Goal: Task Accomplishment & Management: Manage account settings

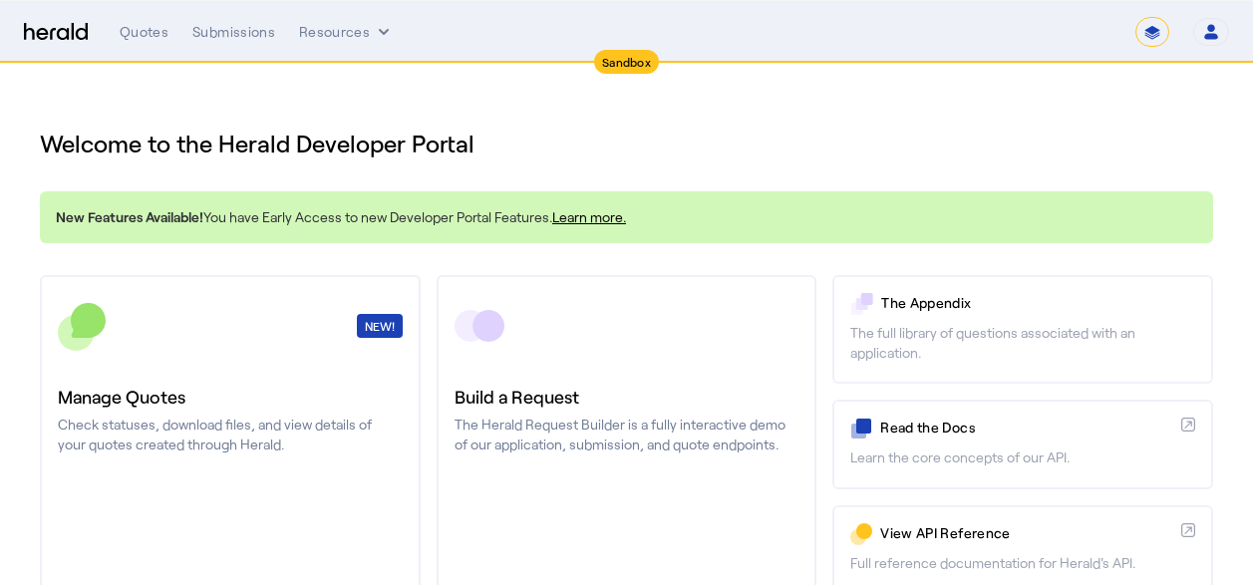
select select "*******"
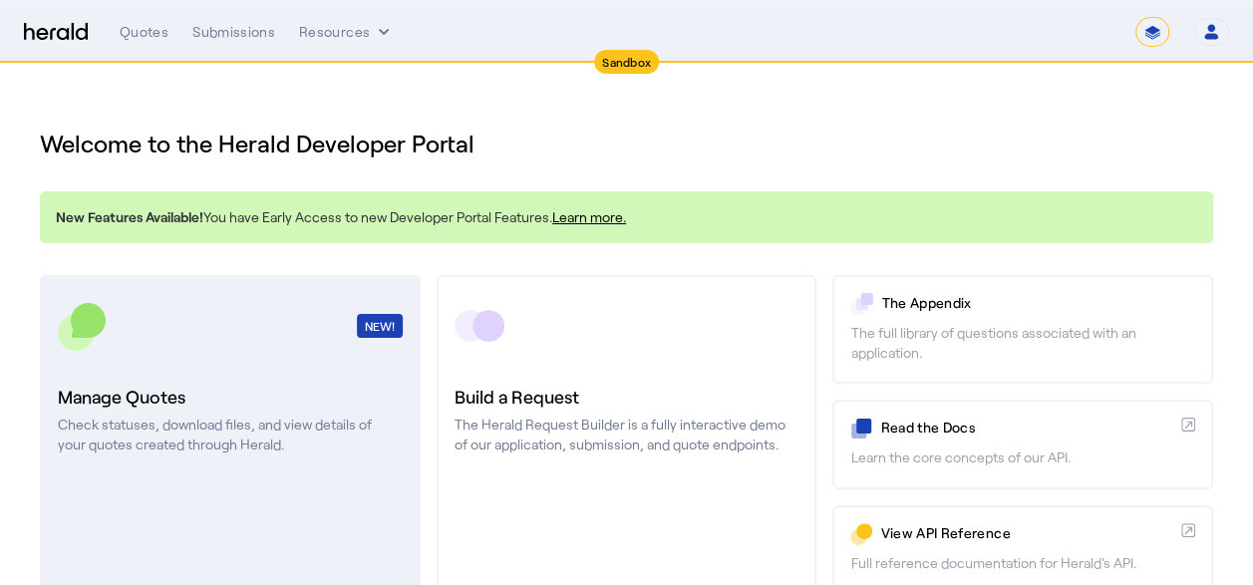
click at [280, 407] on h3 "Manage Quotes" at bounding box center [230, 397] width 345 height 28
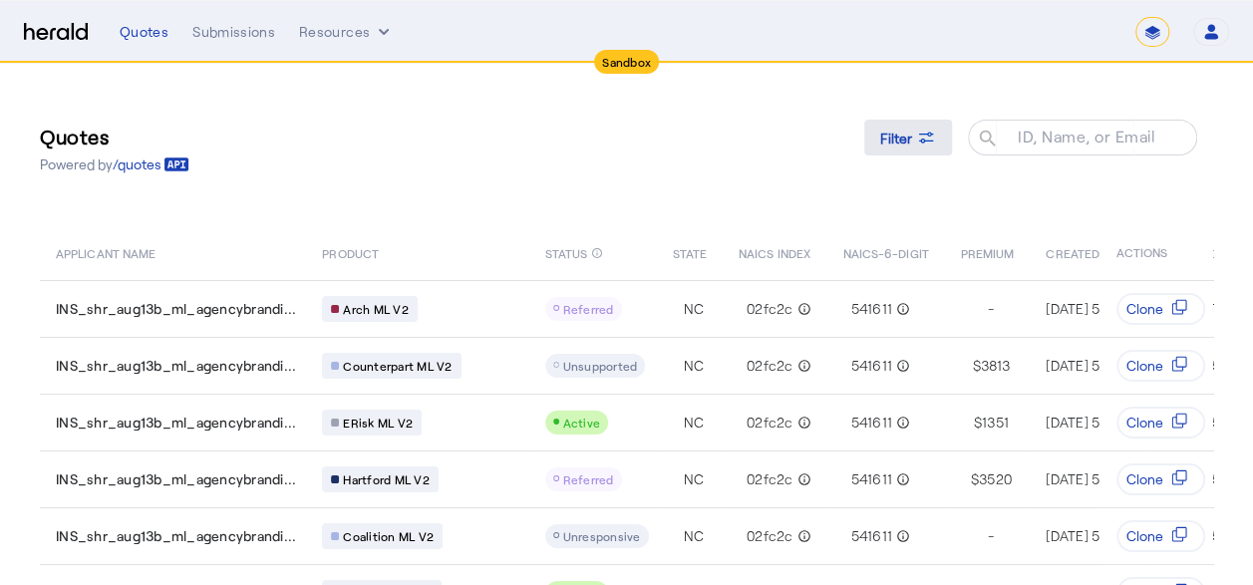
click at [936, 128] on icon at bounding box center [926, 138] width 20 height 20
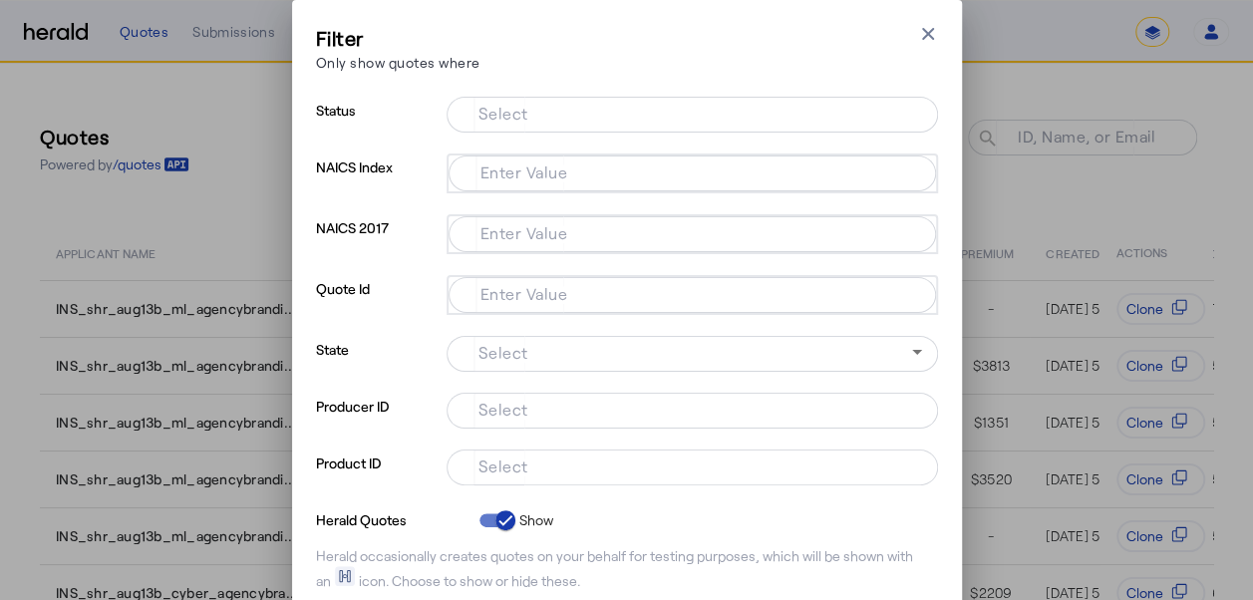
click at [533, 293] on mat-label "Enter Value" at bounding box center [524, 293] width 88 height 19
click at [533, 293] on input "Enter Value" at bounding box center [687, 293] width 447 height 24
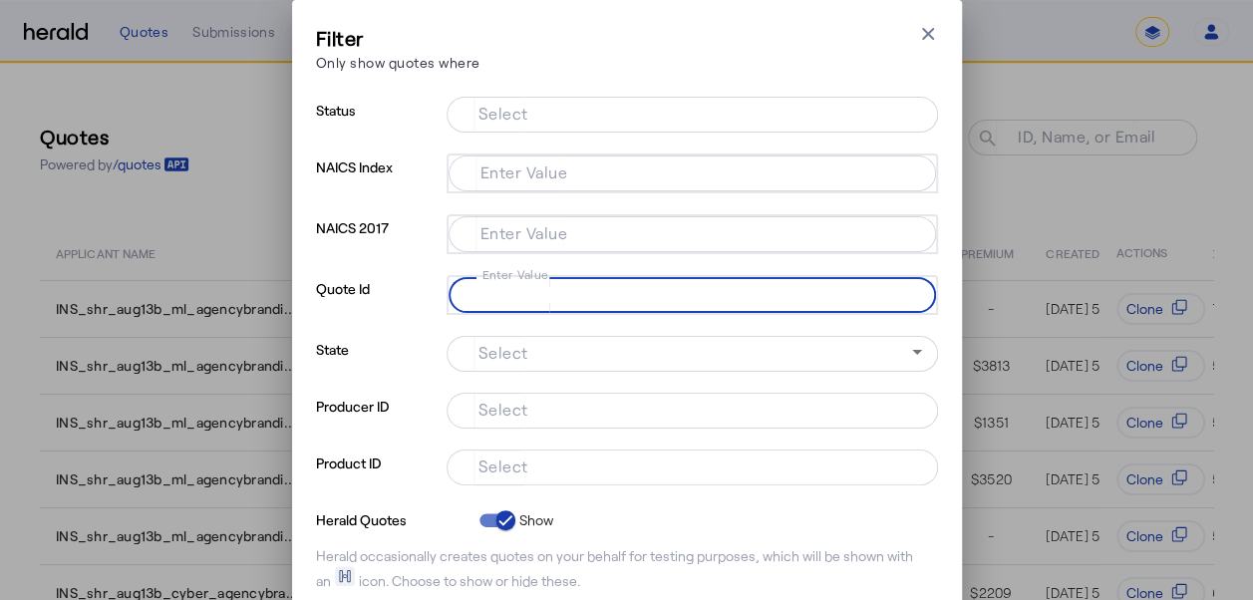
paste input "**********"
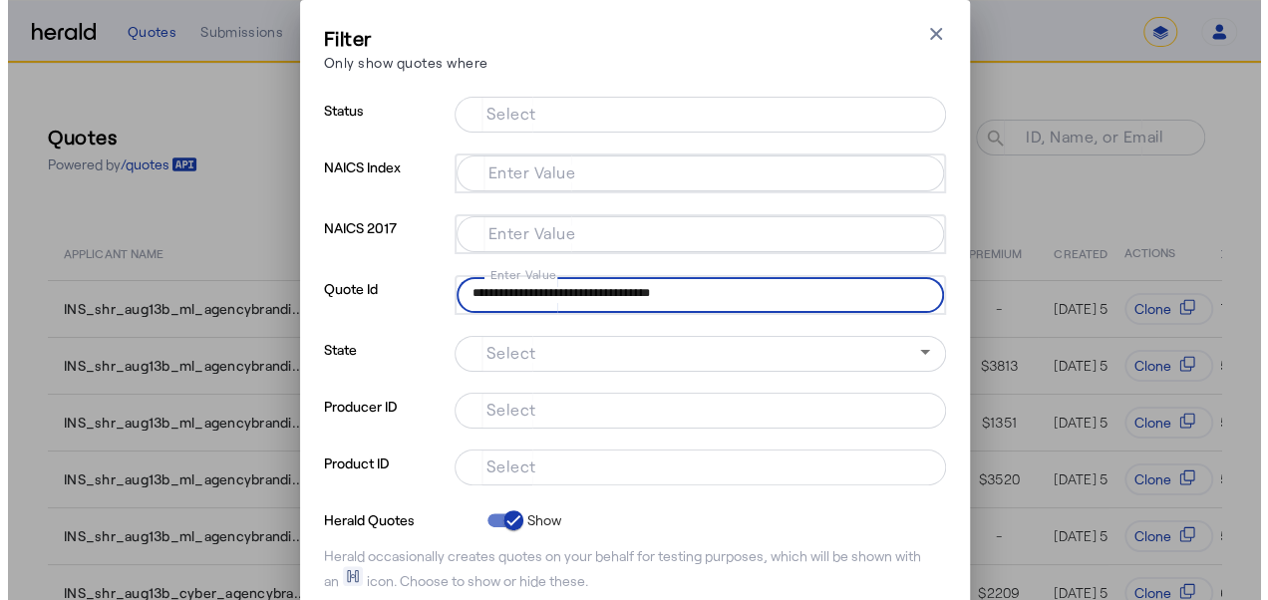
scroll to position [137, 0]
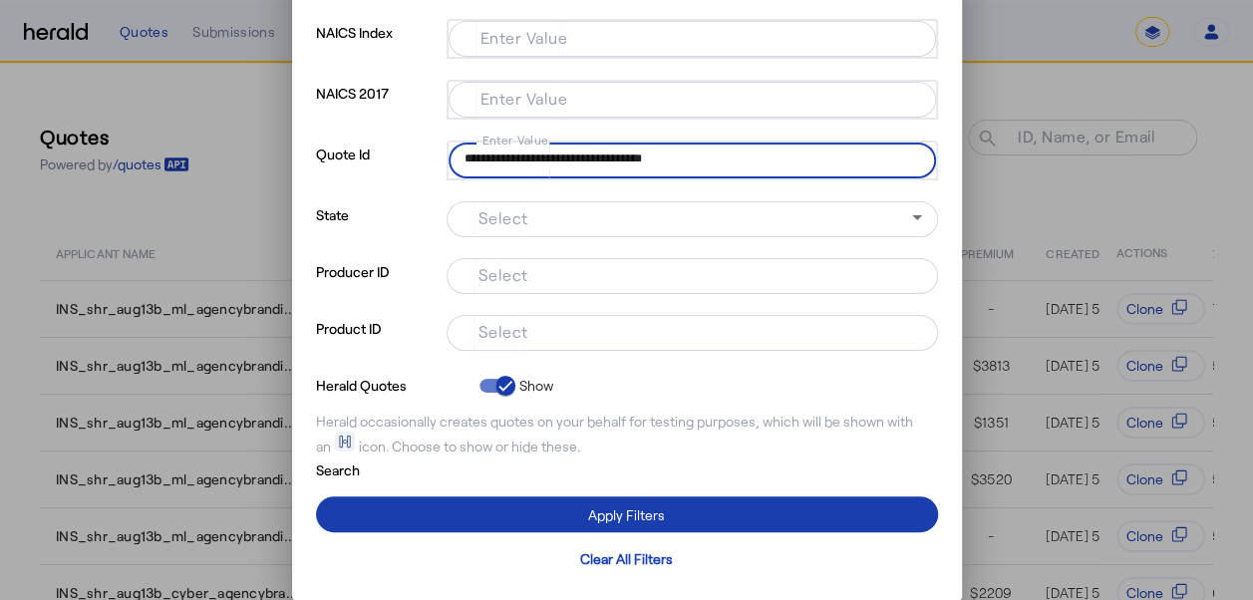
type input "**********"
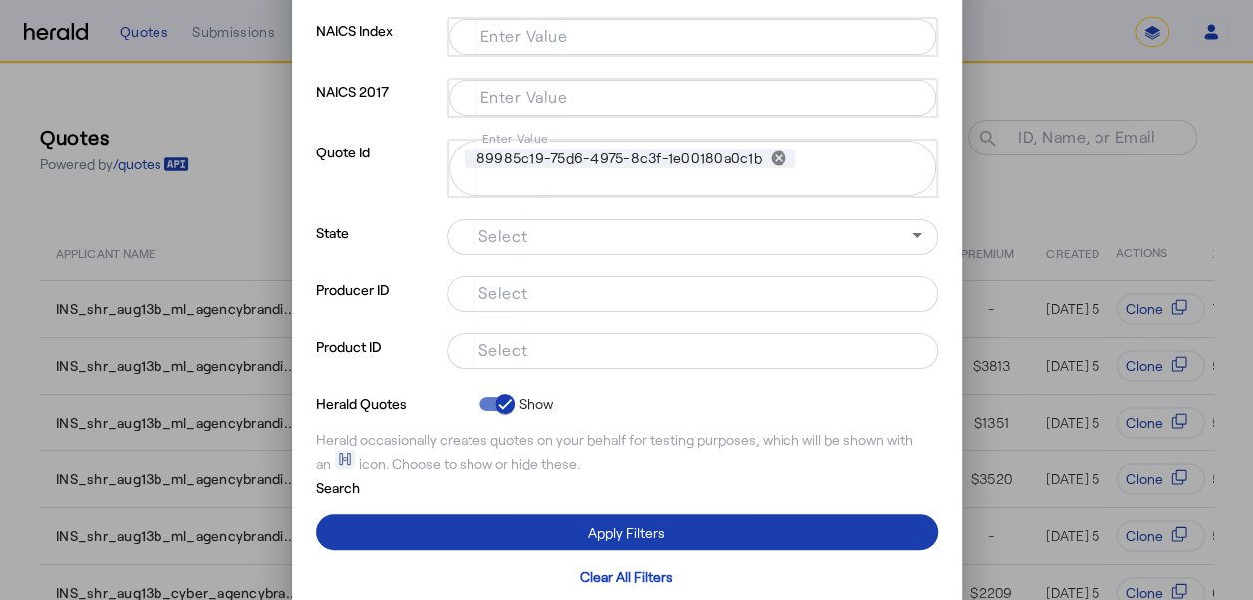
click at [628, 514] on button "Apply Filters" at bounding box center [627, 532] width 622 height 36
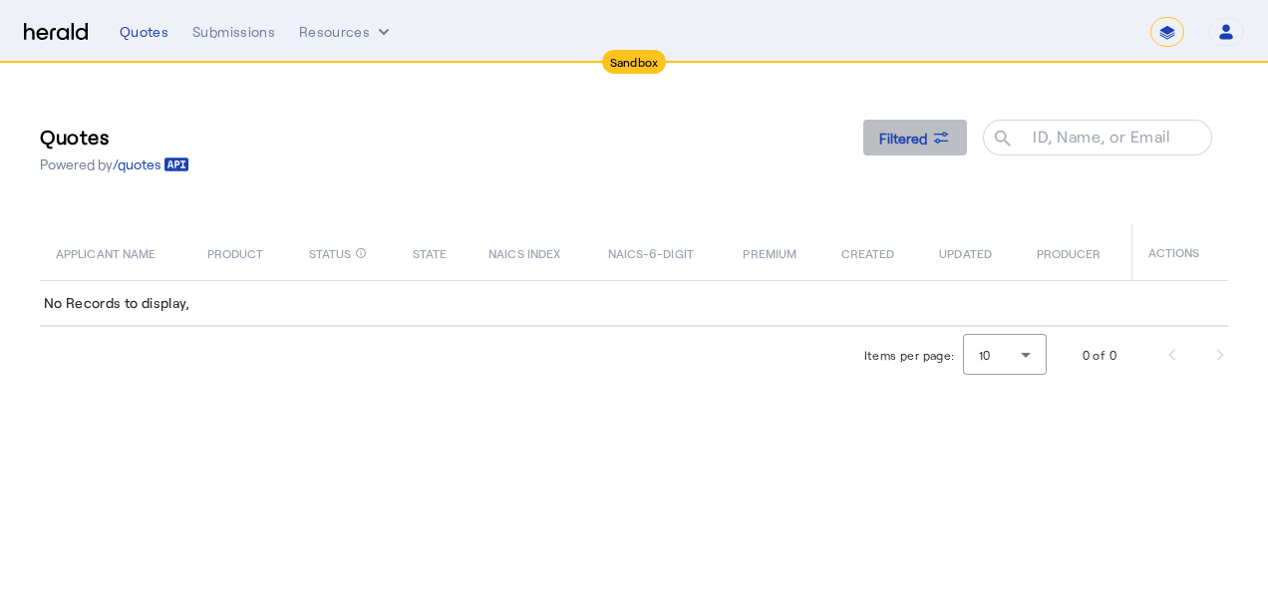
click at [949, 145] on icon at bounding box center [941, 138] width 20 height 20
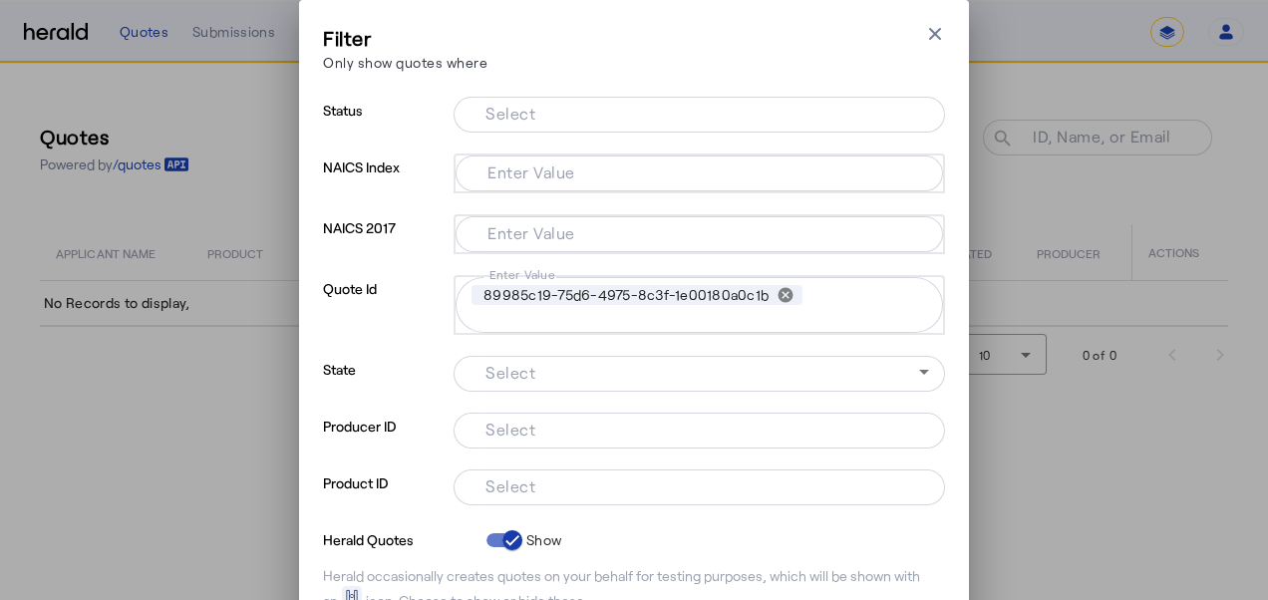
scroll to position [156, 0]
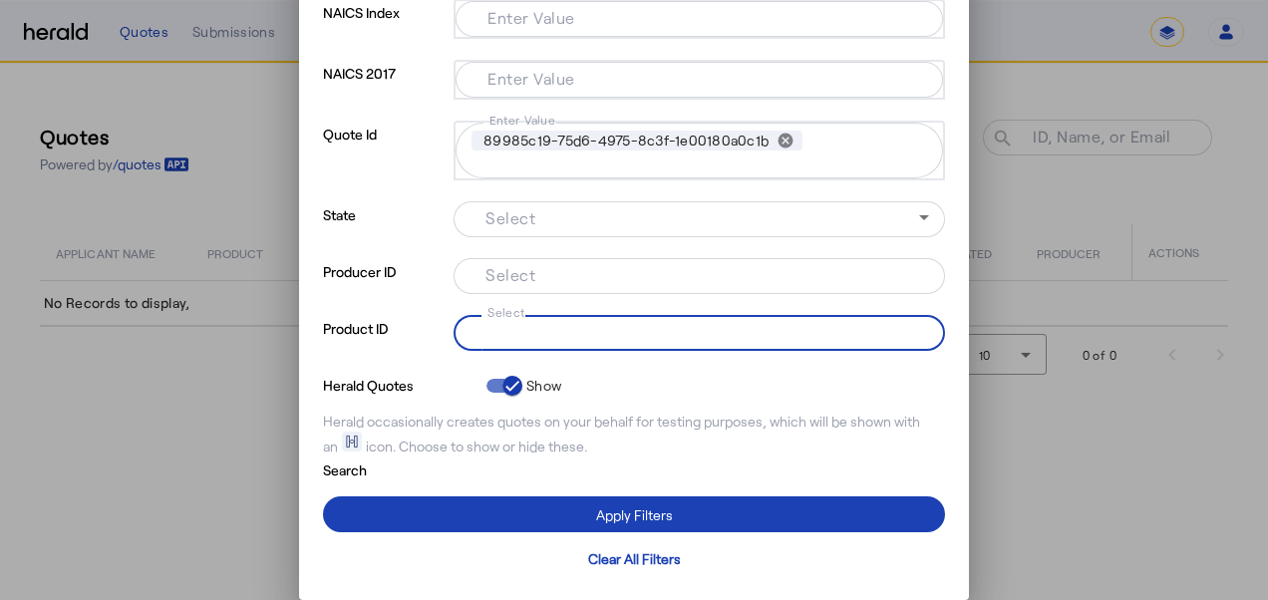
click at [558, 319] on input "Select" at bounding box center [694, 331] width 451 height 24
paste input "**********"
type input "**********"
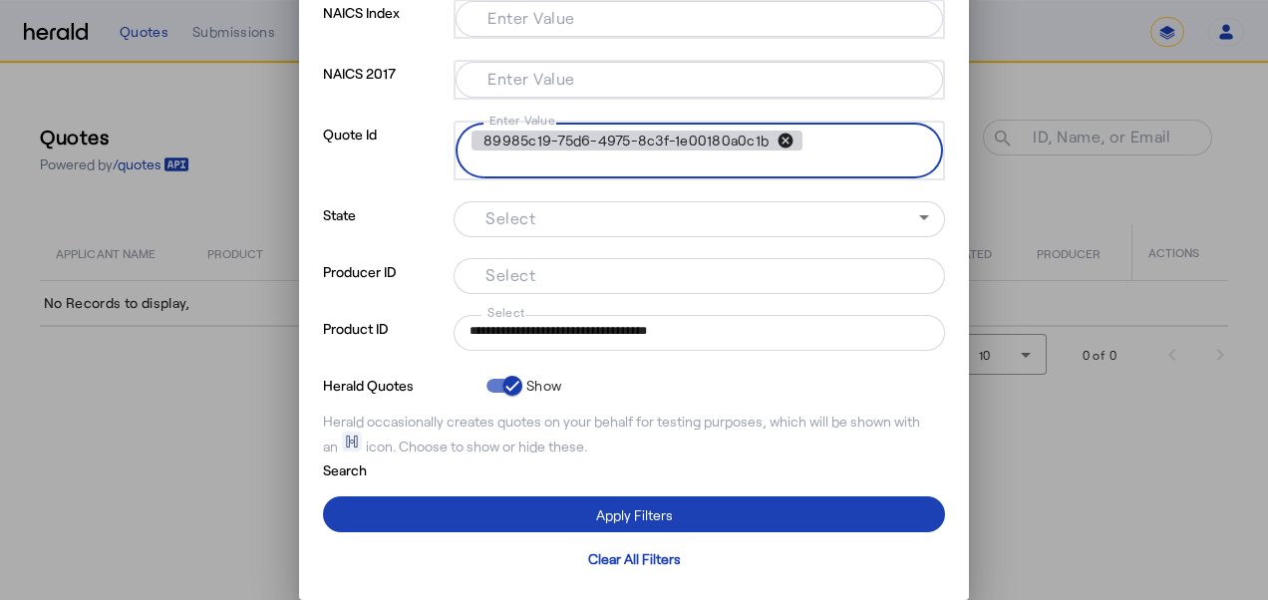
click at [773, 134] on button "cancel" at bounding box center [785, 141] width 34 height 18
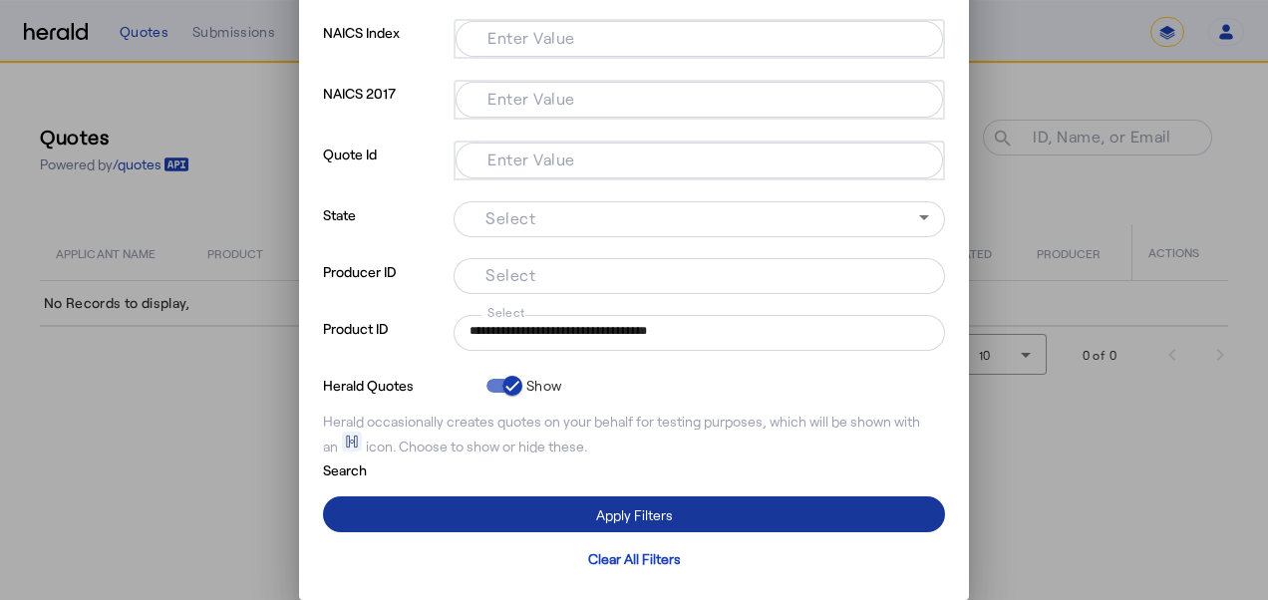
click at [598, 518] on div "Apply Filters" at bounding box center [634, 514] width 77 height 21
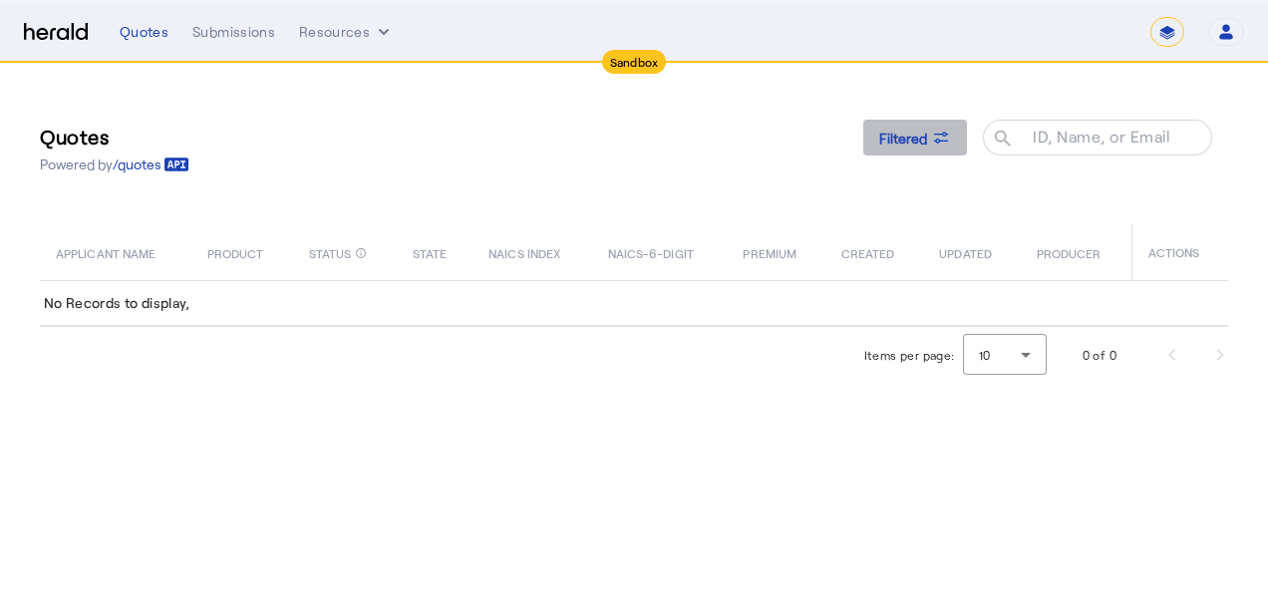
click at [950, 138] on icon at bounding box center [941, 138] width 20 height 20
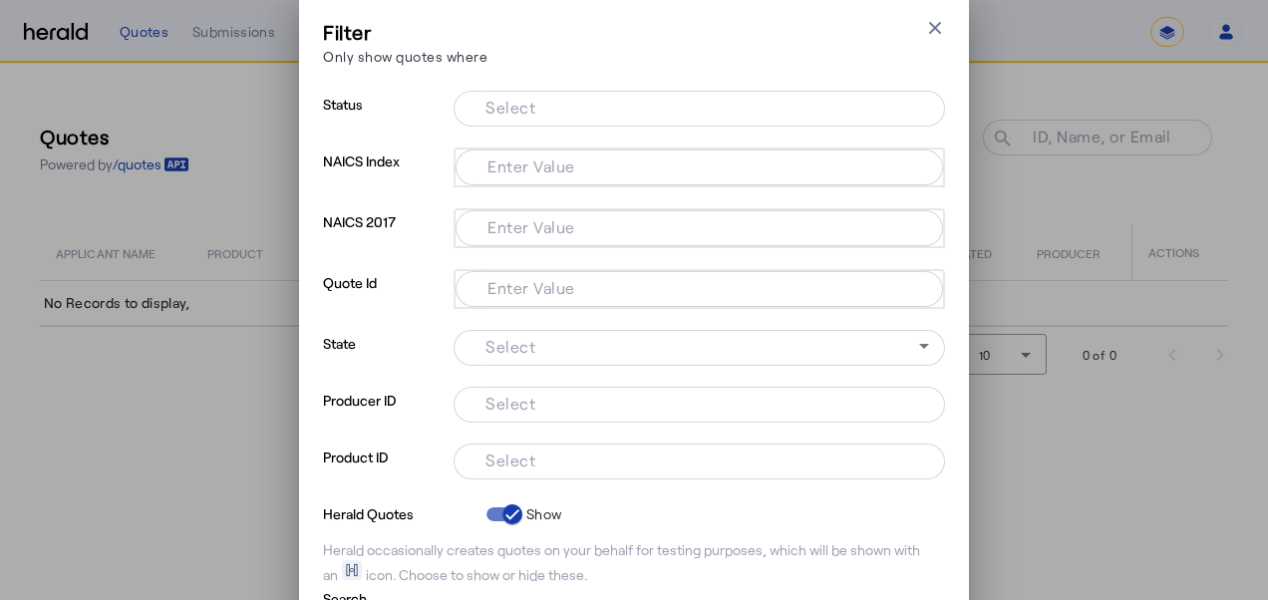
scroll to position [32, 0]
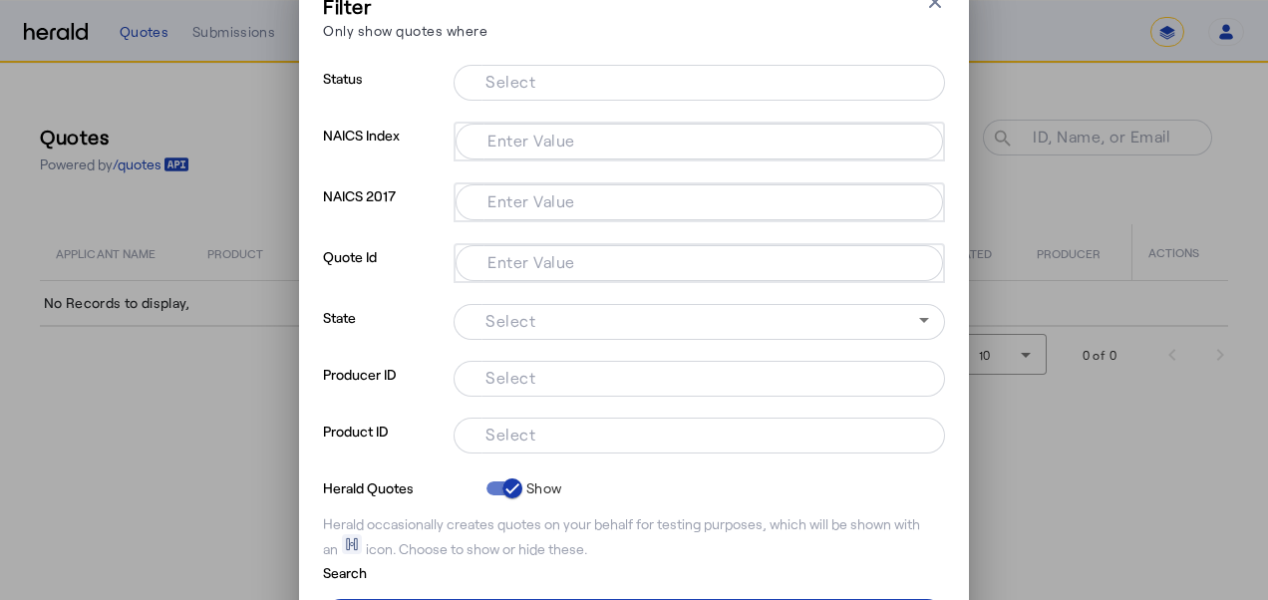
click at [507, 379] on mat-label "Select" at bounding box center [510, 377] width 50 height 19
click at [507, 379] on input "Select" at bounding box center [694, 377] width 451 height 24
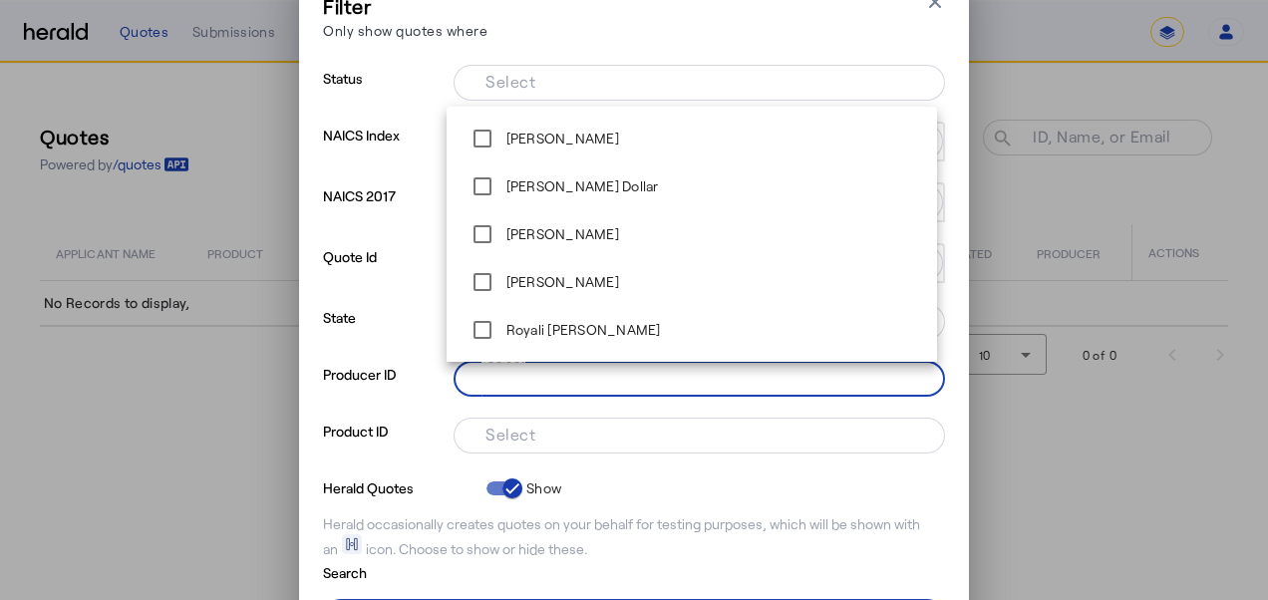
paste input "**********"
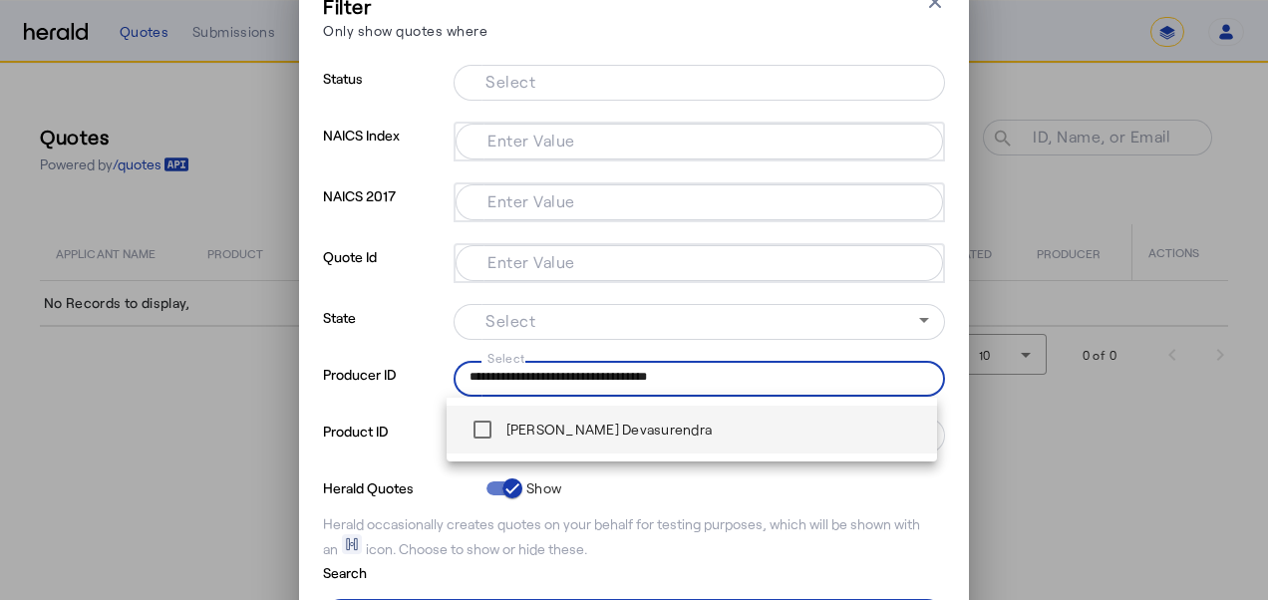
type input "**********"
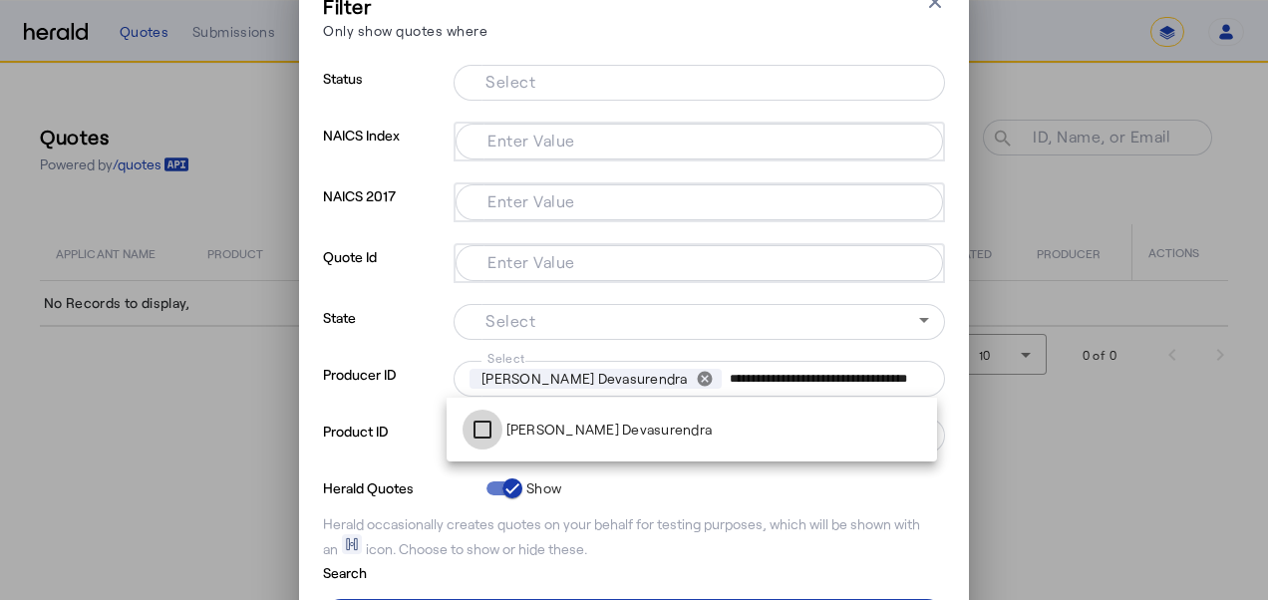
scroll to position [137, 0]
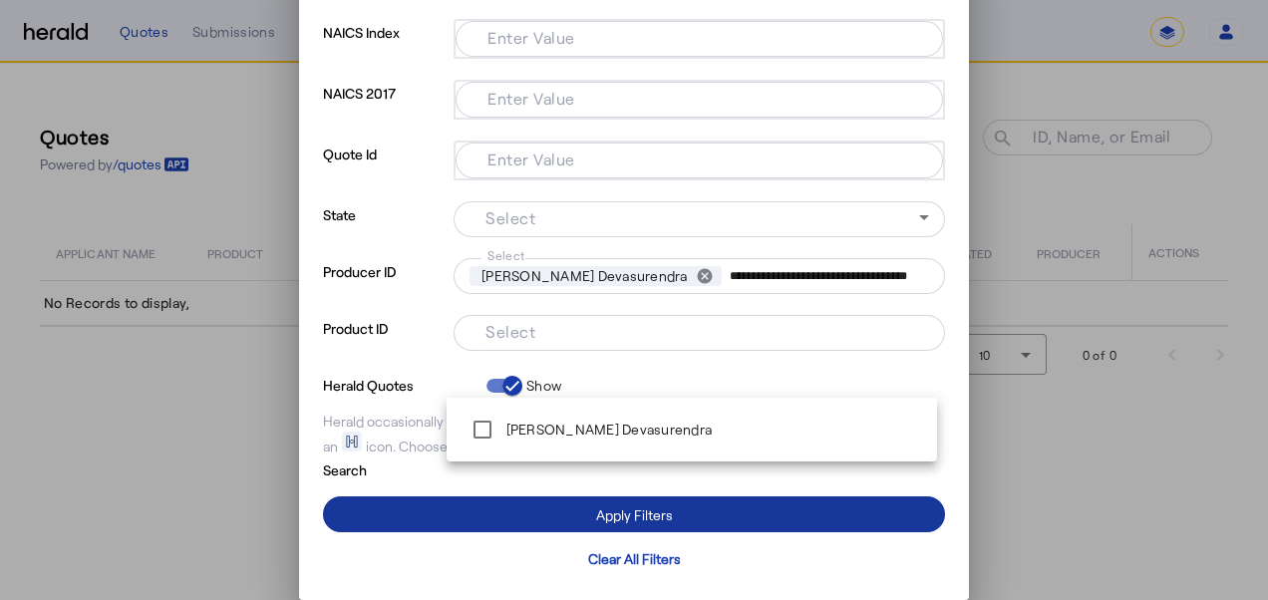
click at [633, 491] on span at bounding box center [634, 514] width 622 height 48
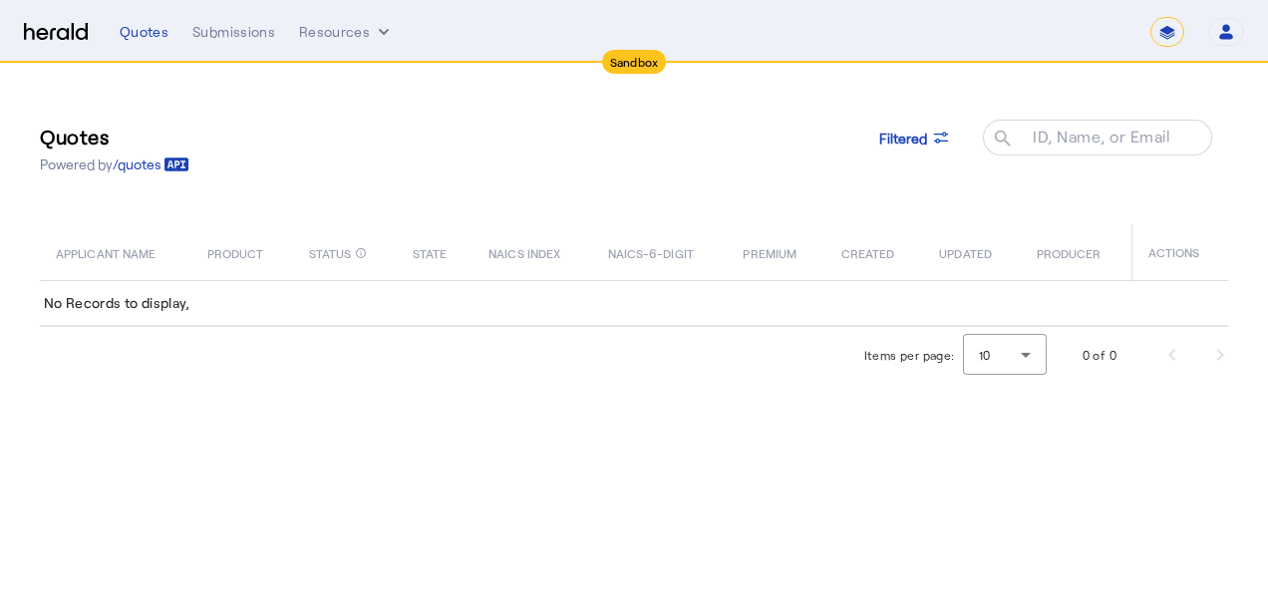
click at [620, 510] on body "**********" at bounding box center [634, 300] width 1268 height 600
click at [939, 135] on icon at bounding box center [941, 138] width 20 height 20
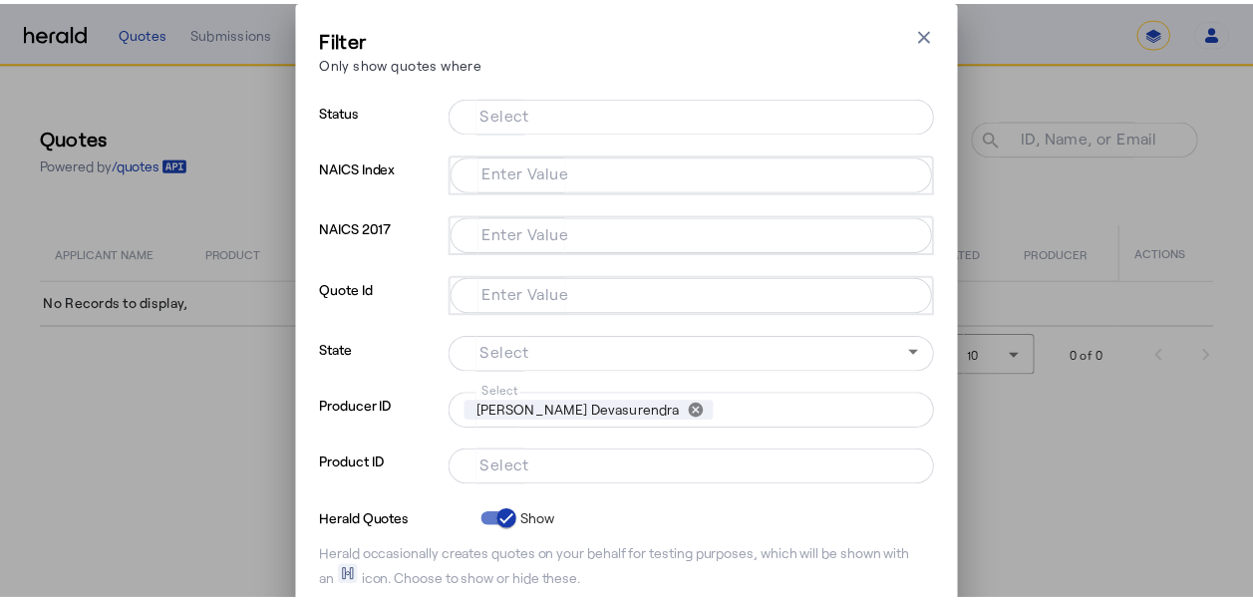
scroll to position [137, 0]
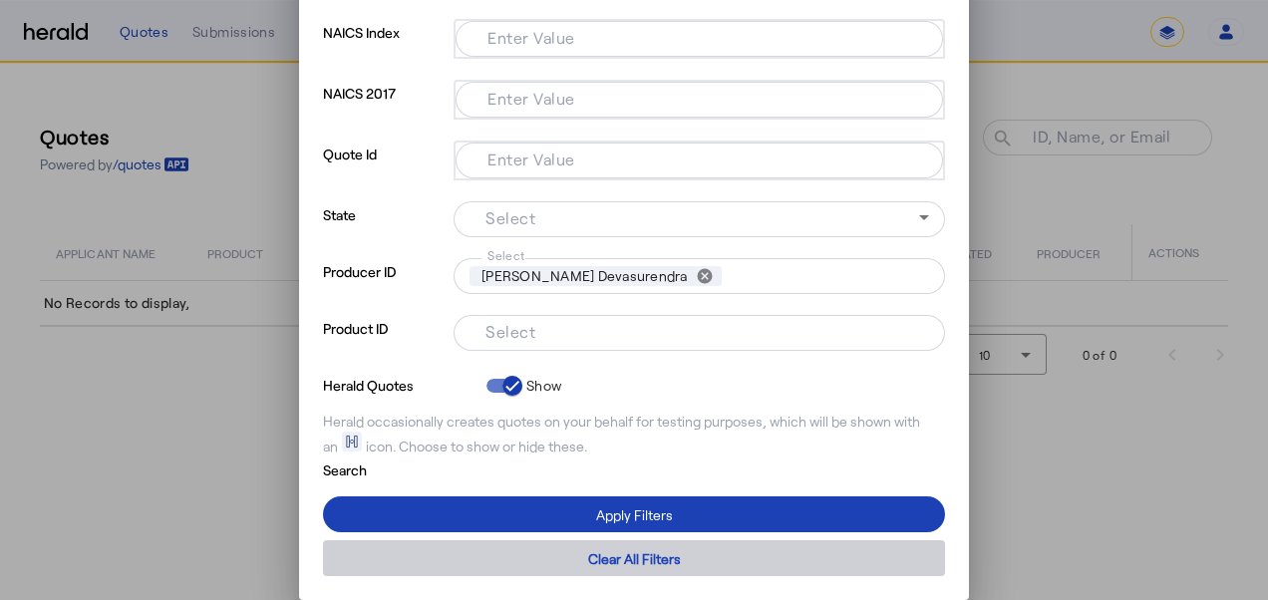
click at [616, 555] on div "Clear All Filters" at bounding box center [634, 558] width 93 height 21
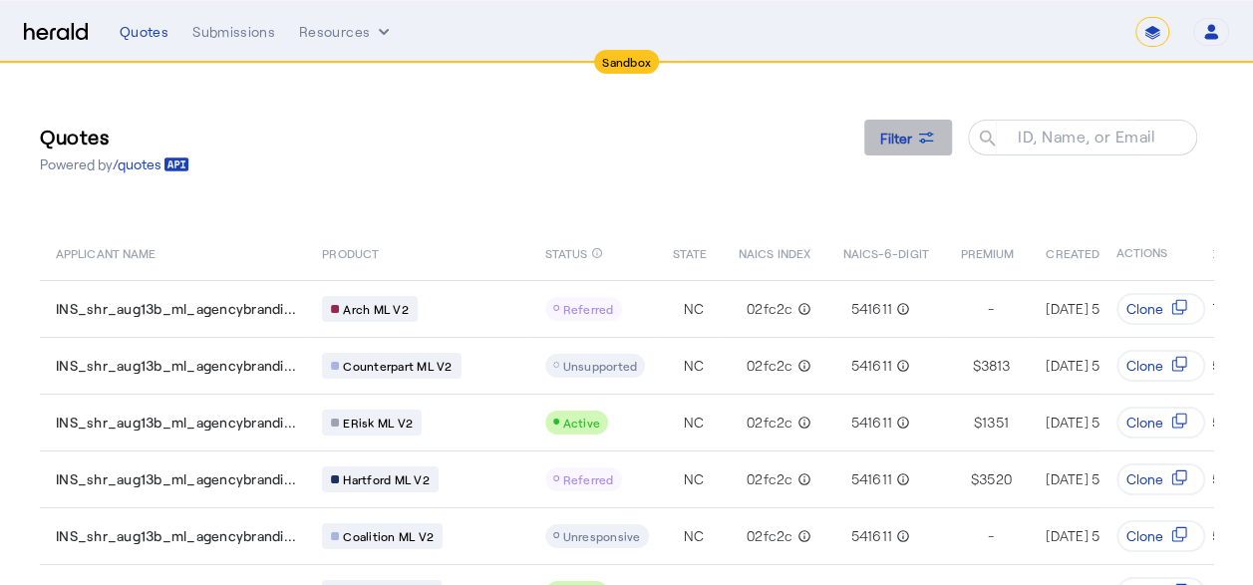
click at [929, 136] on div "Filter" at bounding box center [908, 138] width 56 height 21
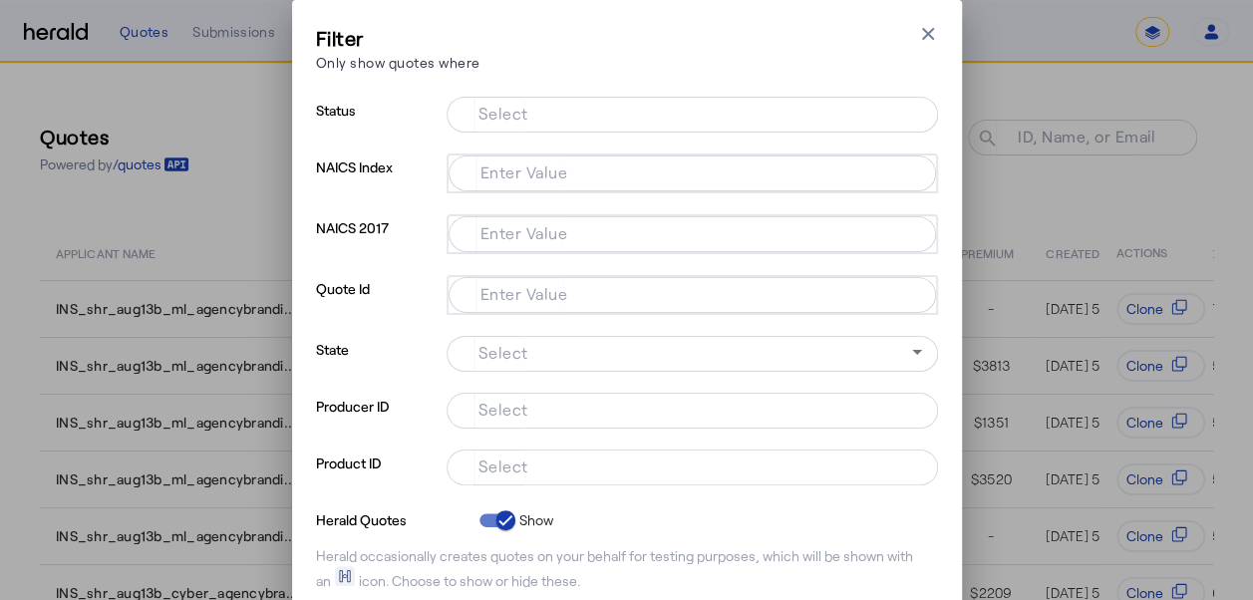
scroll to position [137, 0]
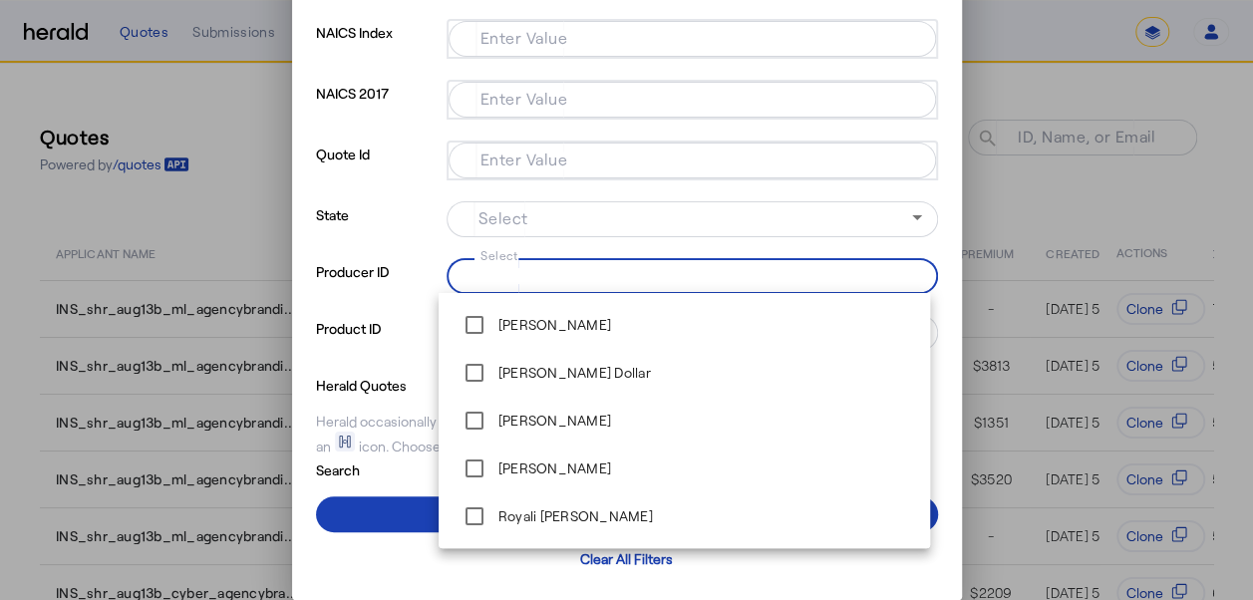
click at [528, 269] on input "Select" at bounding box center [687, 274] width 451 height 24
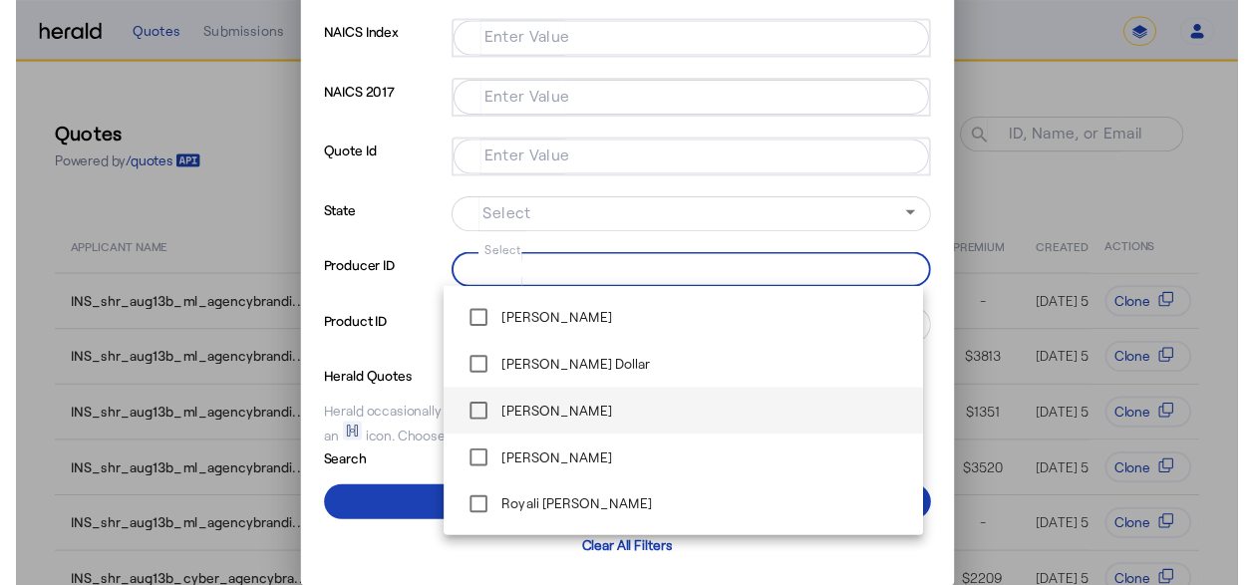
scroll to position [48, 0]
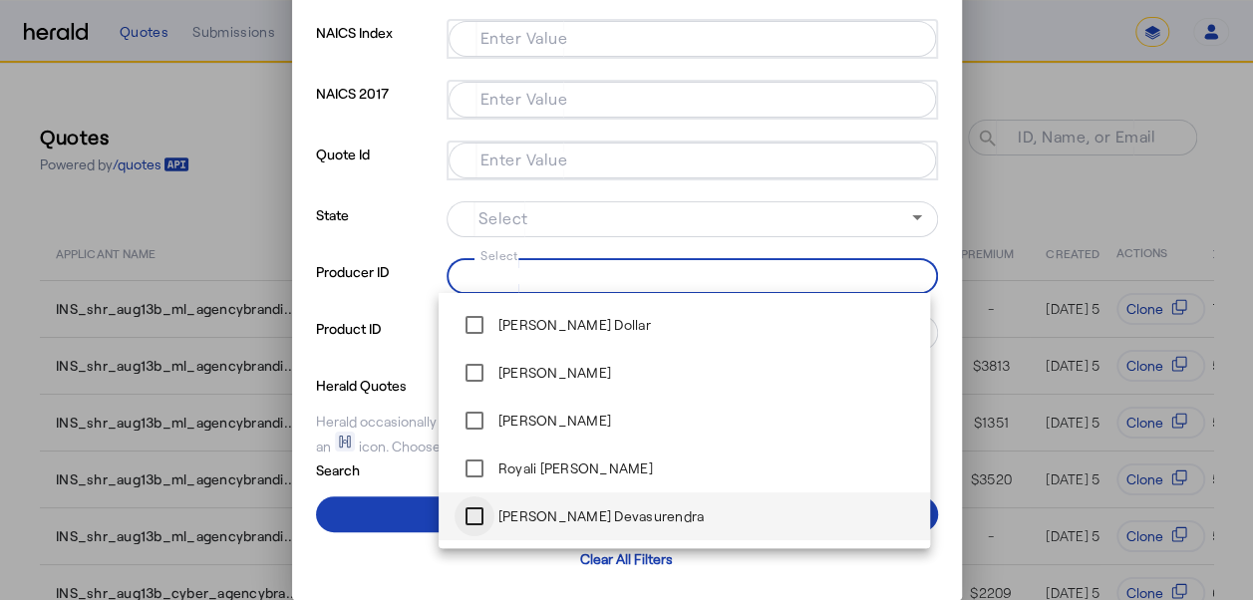
click at [497, 521] on div at bounding box center [474, 516] width 48 height 48
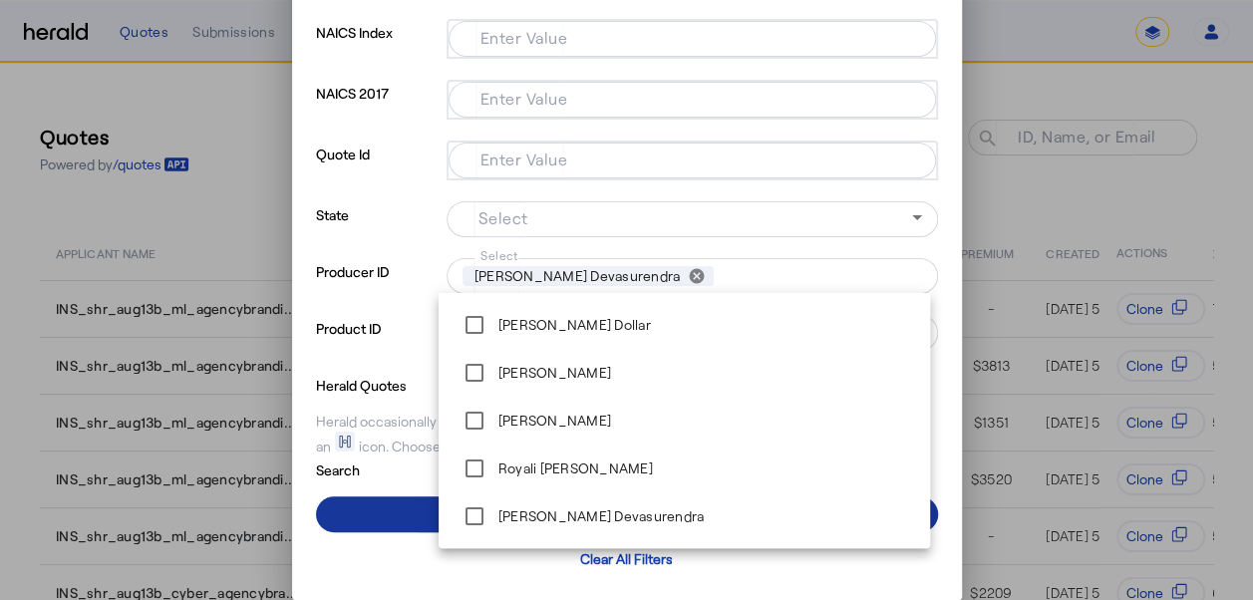
click at [417, 514] on span at bounding box center [627, 514] width 622 height 48
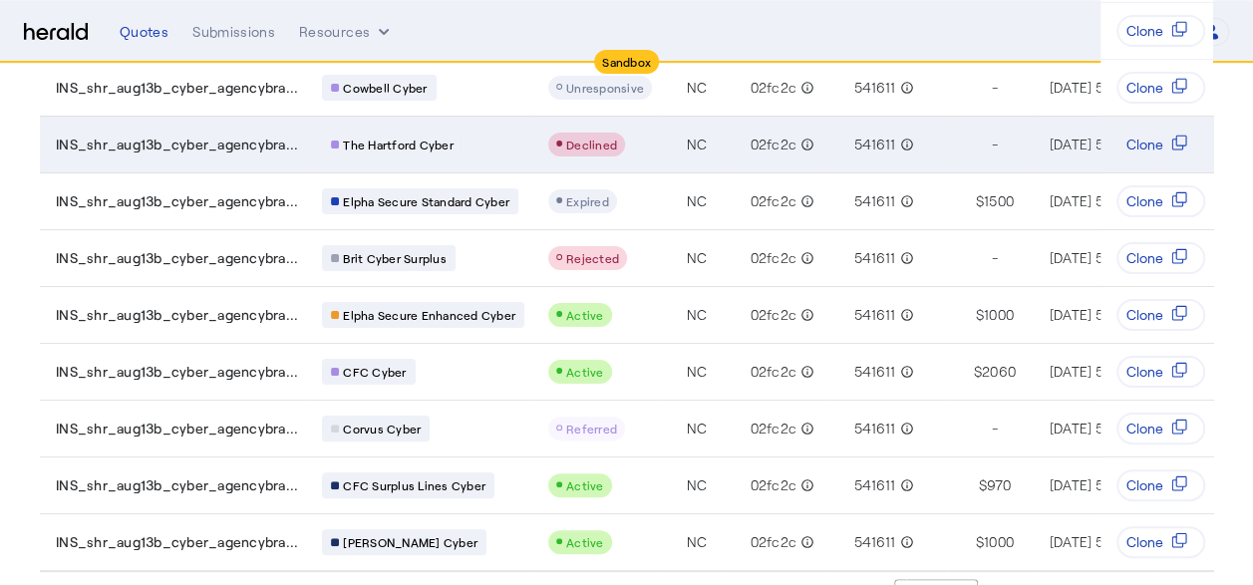
scroll to position [333, 0]
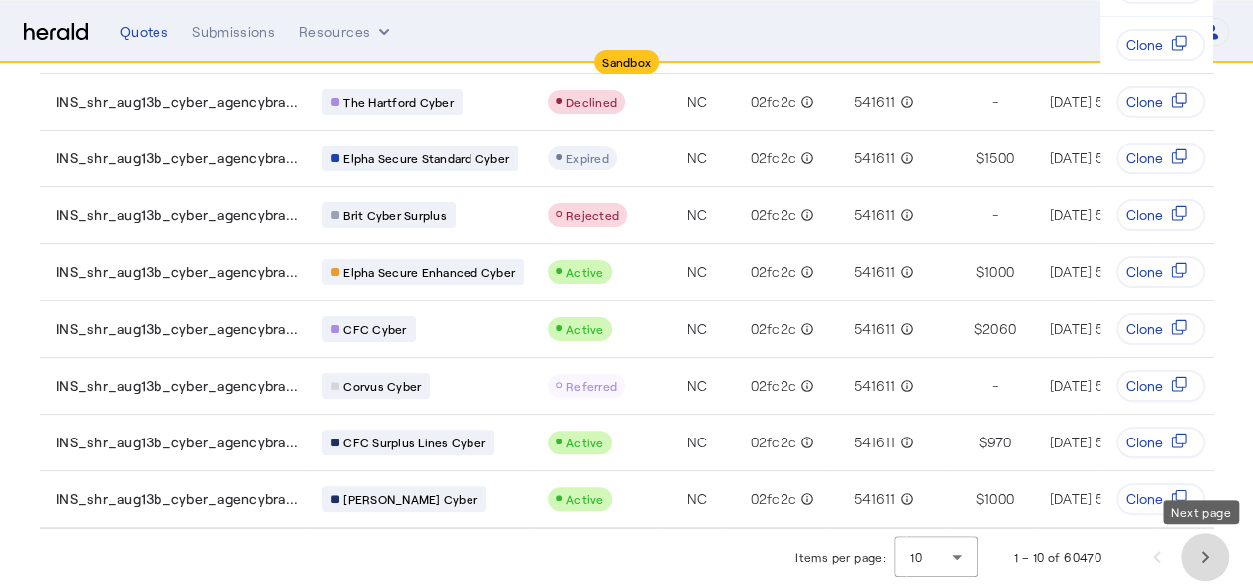
click at [1220, 560] on span "Next page" at bounding box center [1205, 557] width 48 height 48
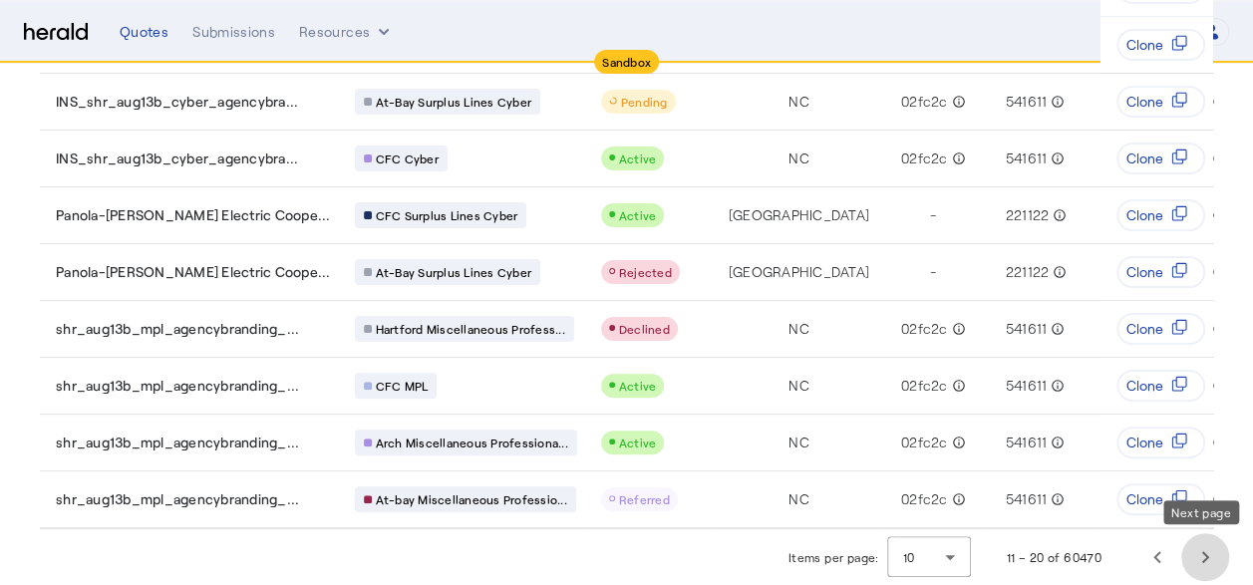
click at [1217, 552] on span "Next page" at bounding box center [1205, 557] width 48 height 48
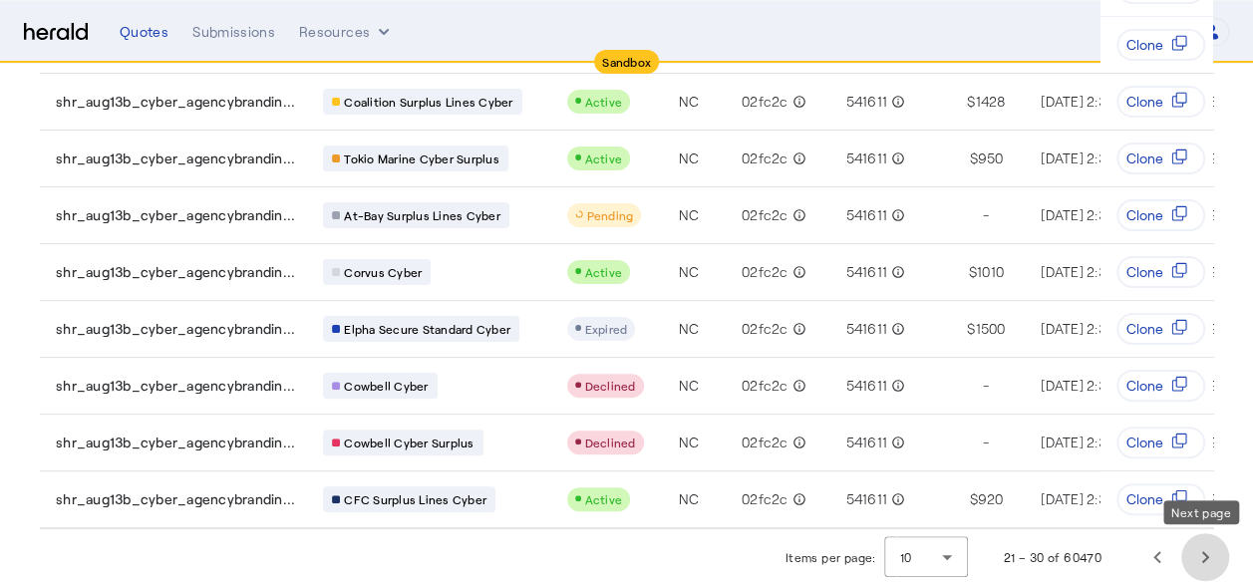
click at [1221, 550] on span "Next page" at bounding box center [1205, 557] width 48 height 48
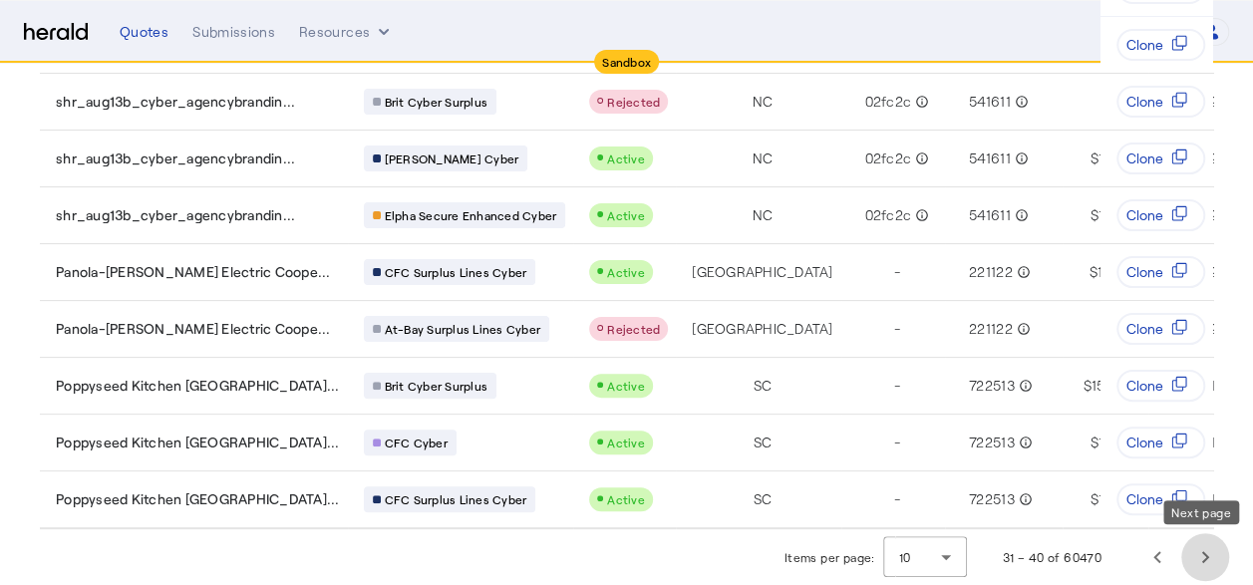
click at [1216, 555] on span "Next page" at bounding box center [1205, 557] width 48 height 48
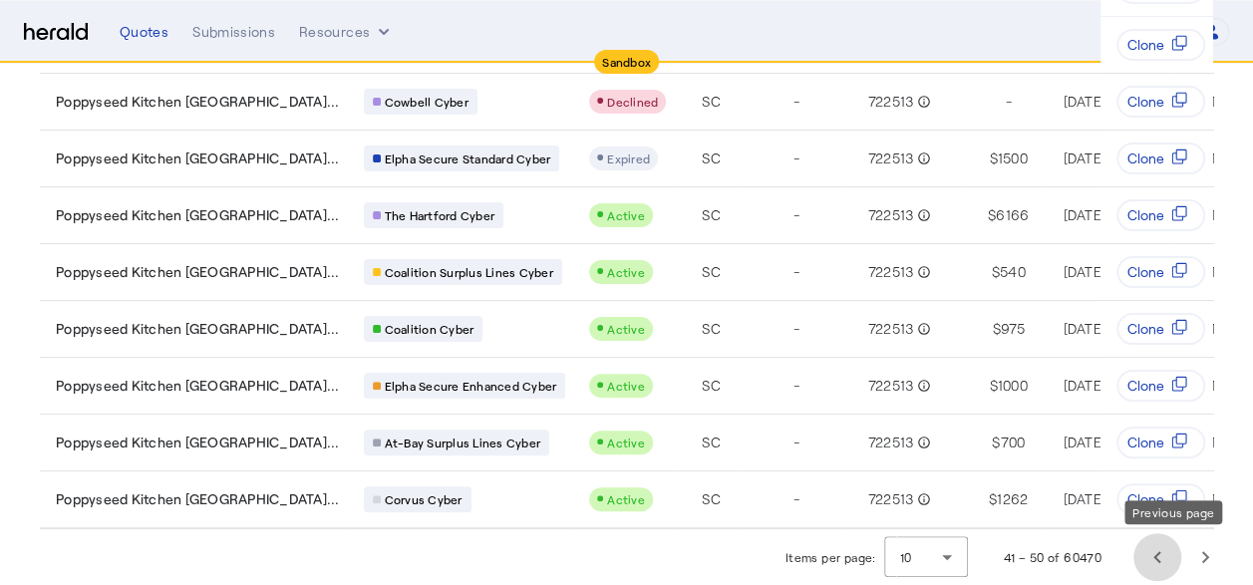
click at [1176, 552] on span "Previous page" at bounding box center [1157, 557] width 48 height 48
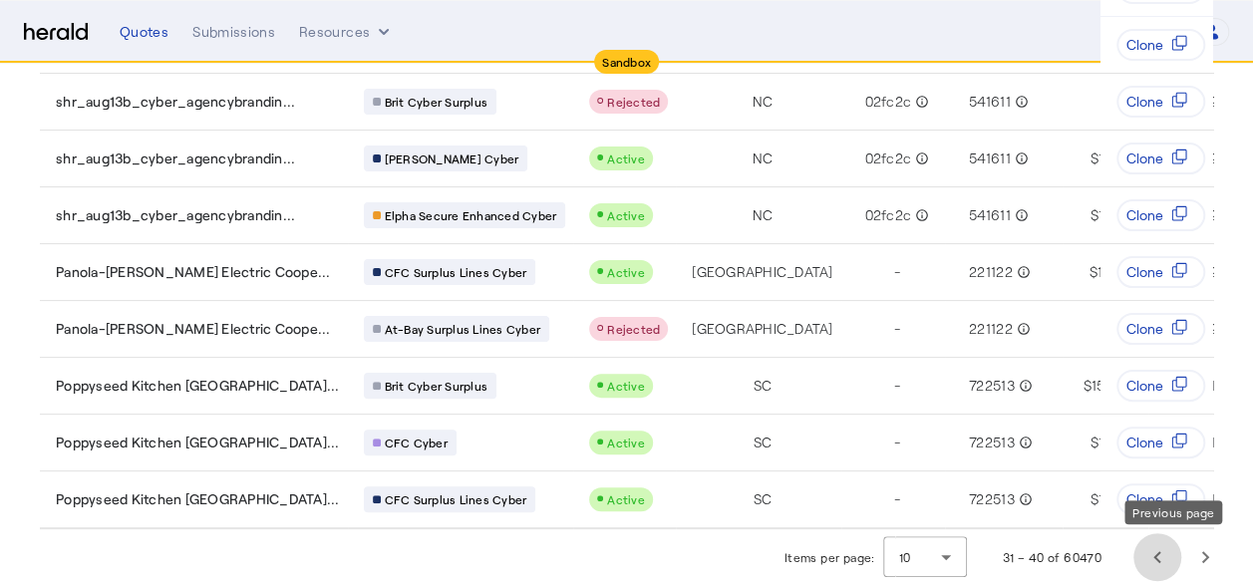
click at [1172, 562] on span "Previous page" at bounding box center [1157, 557] width 48 height 48
